Goal: Information Seeking & Learning: Learn about a topic

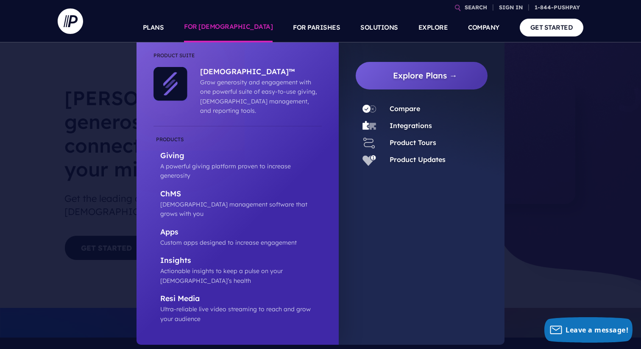
click at [257, 29] on link "FOR [DEMOGRAPHIC_DATA]" at bounding box center [228, 28] width 89 height 30
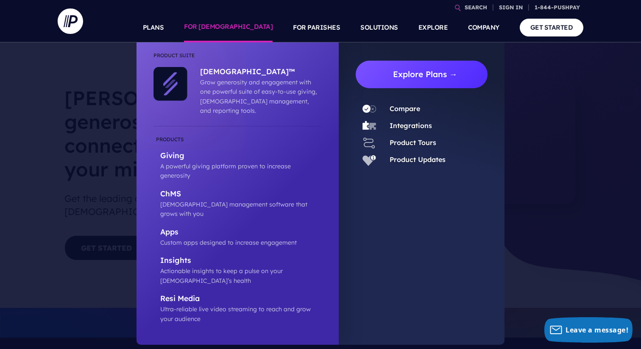
click at [400, 75] on link "Explore Plans →" at bounding box center [424, 75] width 125 height 28
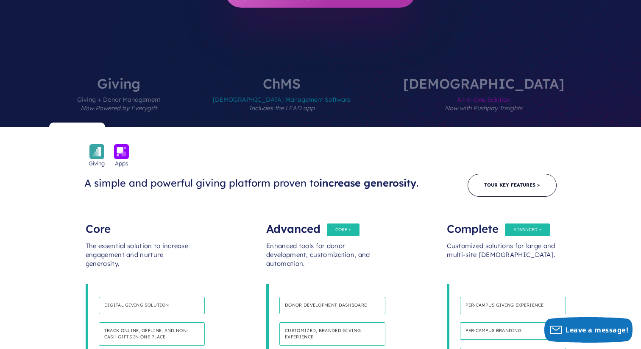
click at [323, 90] on span "Church Management Software Includes the LEAD app" at bounding box center [282, 108] width 138 height 37
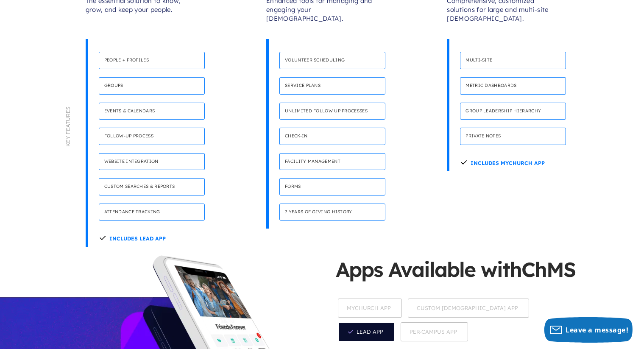
scroll to position [1202, 0]
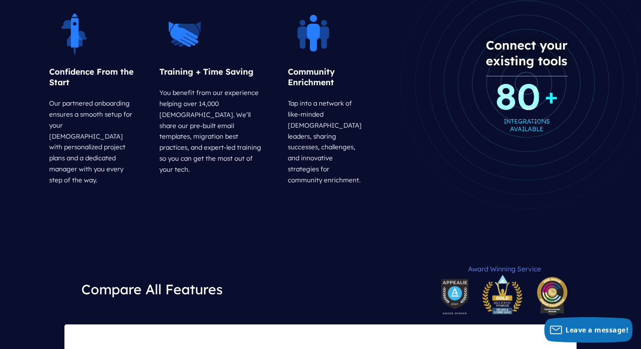
click at [314, 254] on div "Compare All Features" at bounding box center [320, 289] width 512 height 70
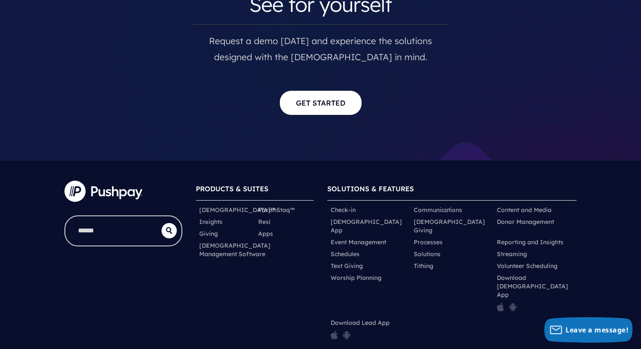
scroll to position [4398, 0]
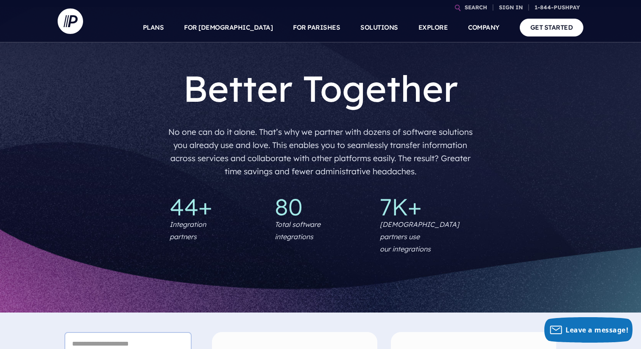
scroll to position [298, 0]
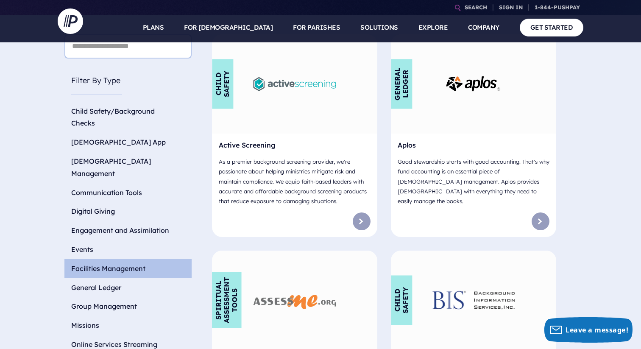
click at [97, 259] on li "Facilities Management" at bounding box center [127, 268] width 127 height 19
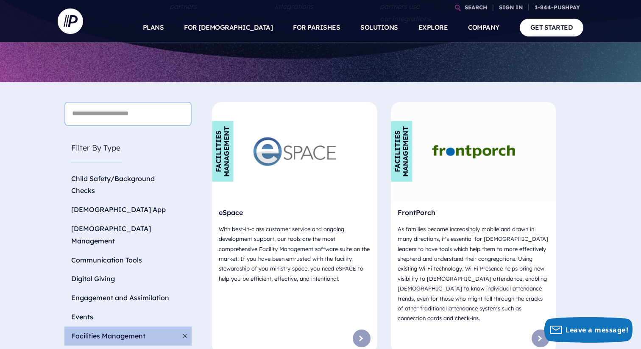
scroll to position [222, 0]
